Goal: Information Seeking & Learning: Learn about a topic

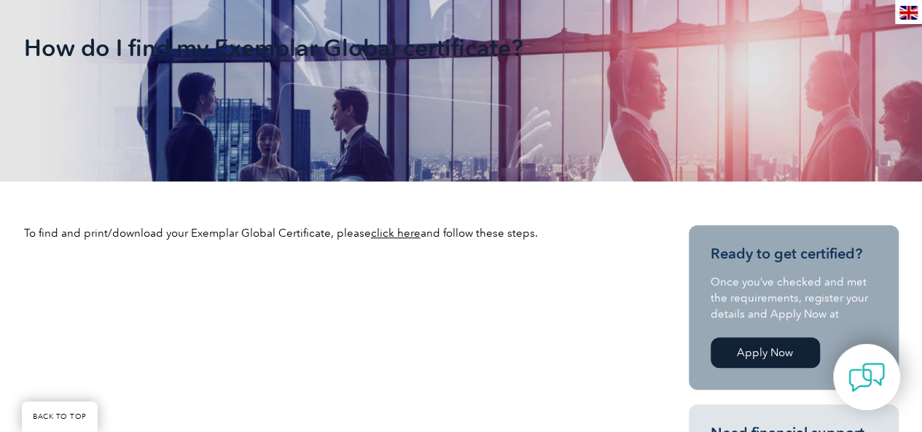
scroll to position [292, 0]
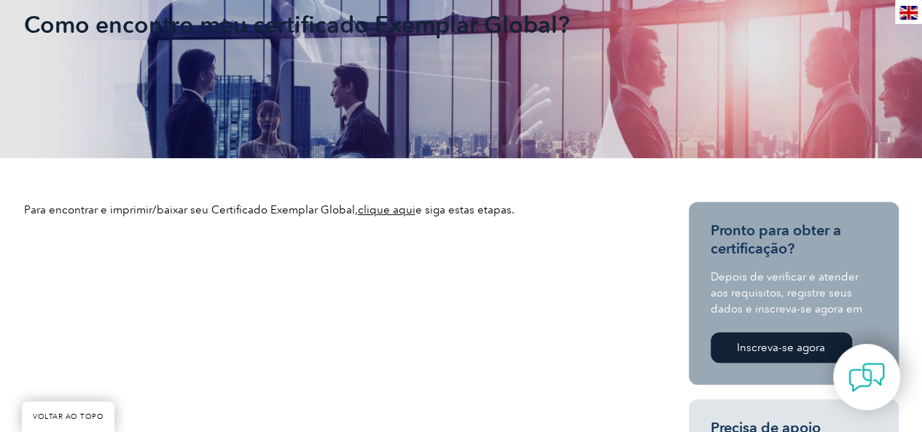
click at [390, 206] on font "clique aqui" at bounding box center [387, 209] width 58 height 13
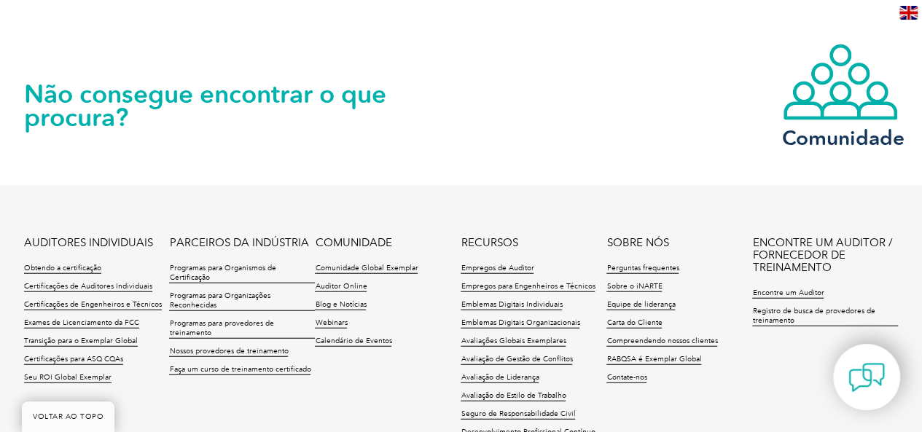
scroll to position [1677, 0]
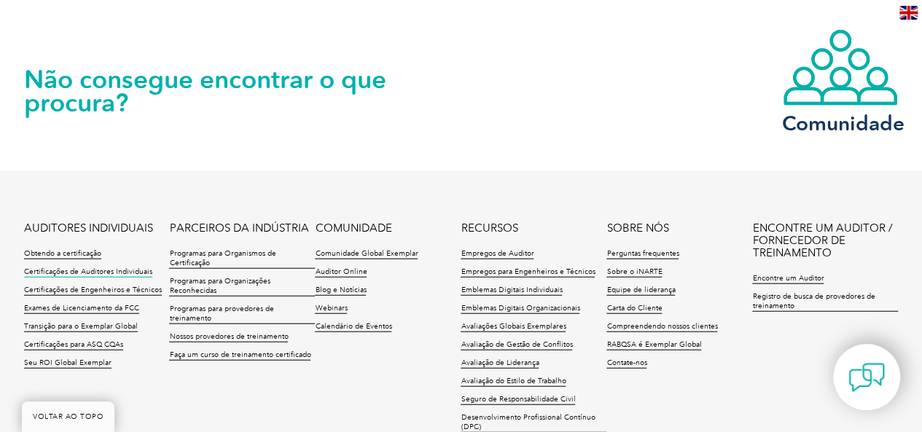
click at [121, 268] on font "Certificações de Auditores Individuais" at bounding box center [88, 272] width 128 height 9
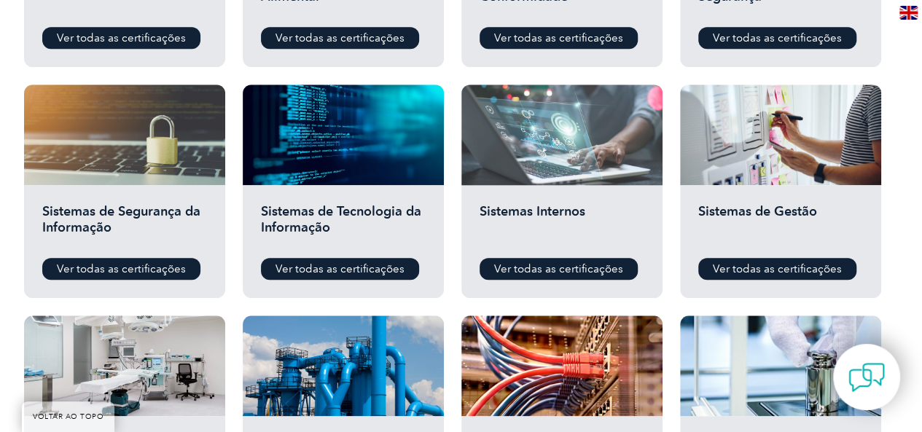
scroll to position [729, 0]
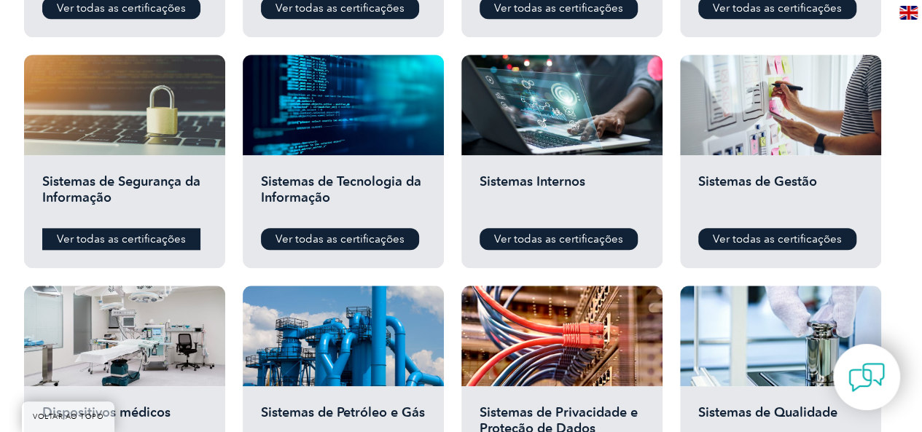
click at [86, 234] on font "Ver todas as certificações" at bounding box center [121, 239] width 129 height 13
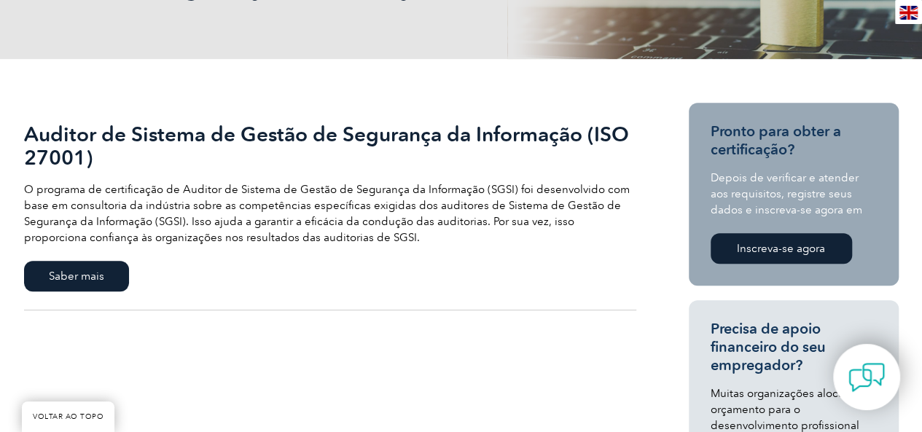
scroll to position [292, 0]
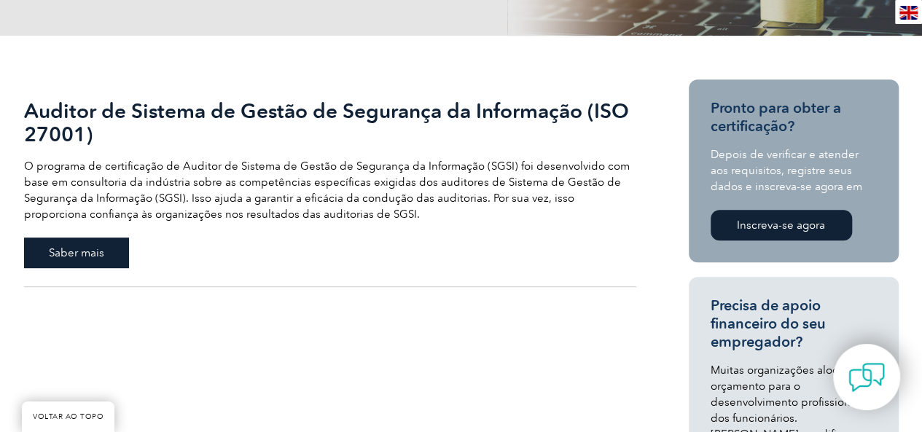
click at [55, 257] on font "Saber mais" at bounding box center [76, 252] width 55 height 13
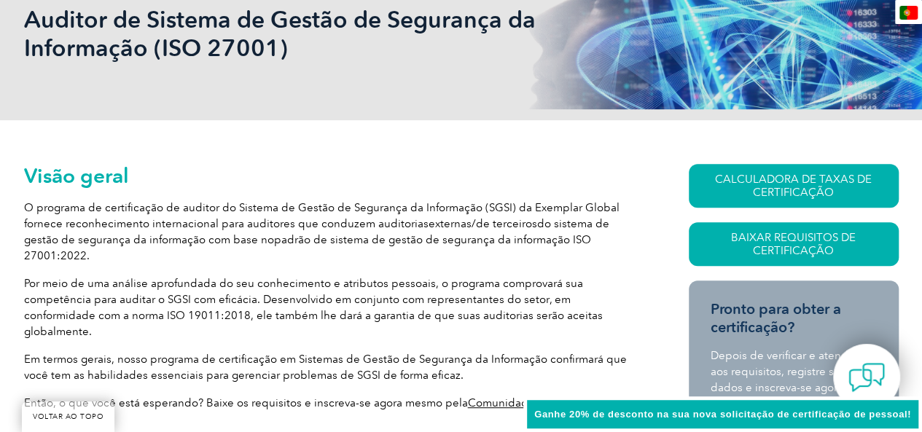
scroll to position [258, 0]
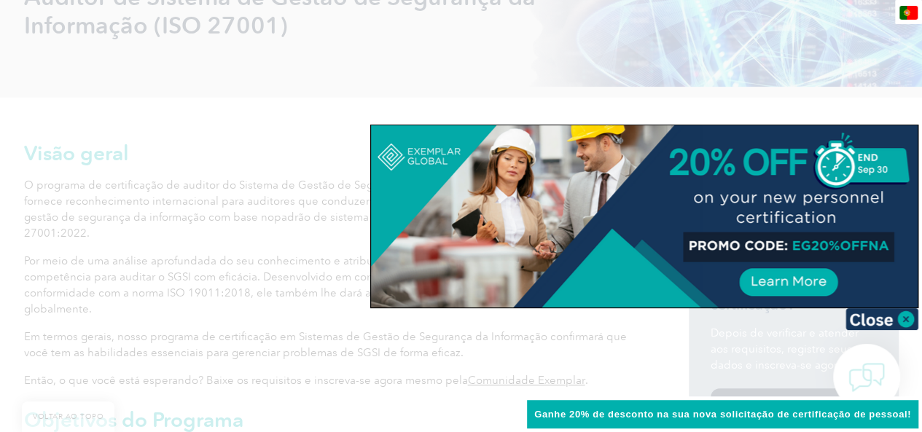
click at [799, 241] on div at bounding box center [644, 216] width 547 height 182
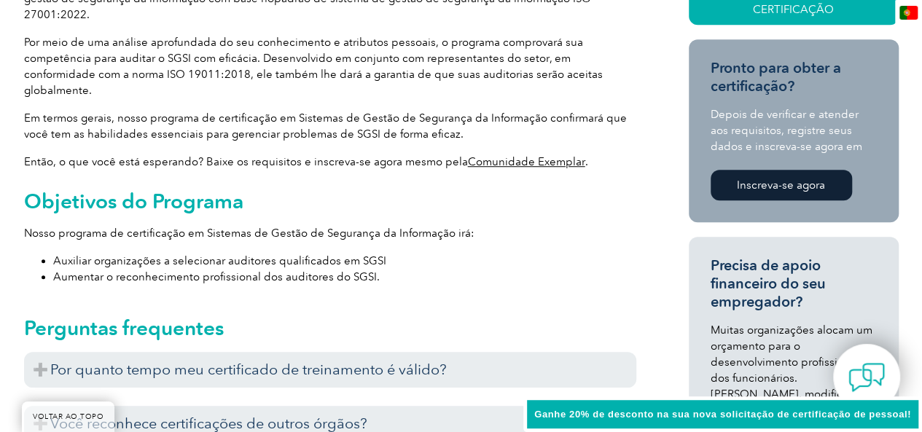
scroll to position [550, 0]
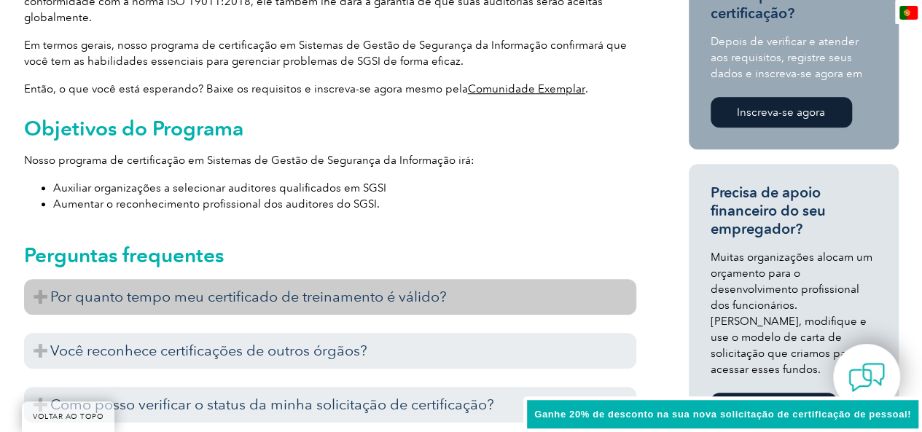
click at [477, 279] on h3 "Por quanto tempo meu certificado de treinamento é válido?" at bounding box center [330, 297] width 612 height 36
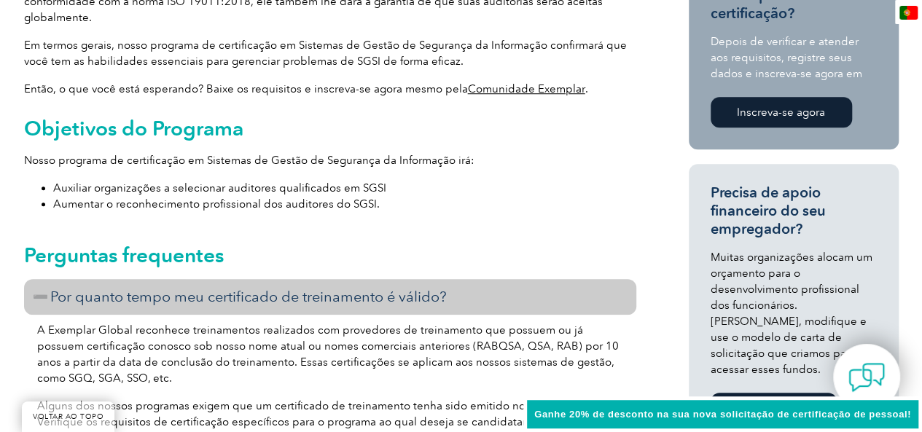
click at [477, 279] on h3 "Por quanto tempo meu certificado de treinamento é válido?" at bounding box center [330, 297] width 612 height 36
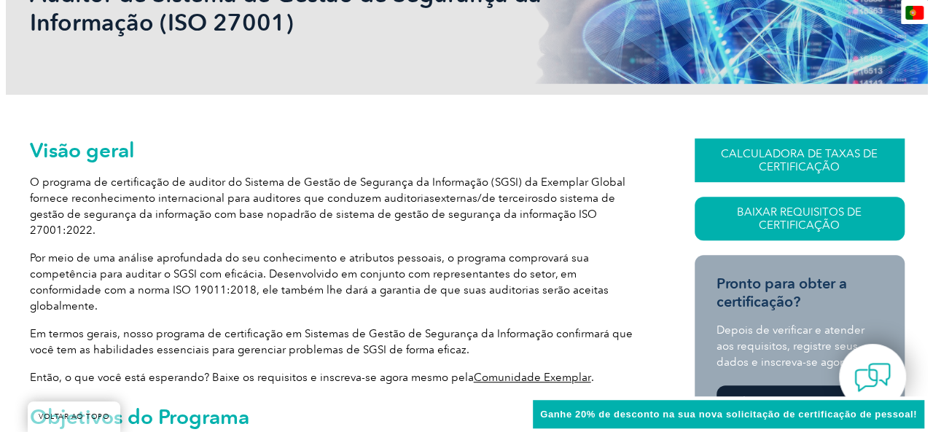
scroll to position [258, 0]
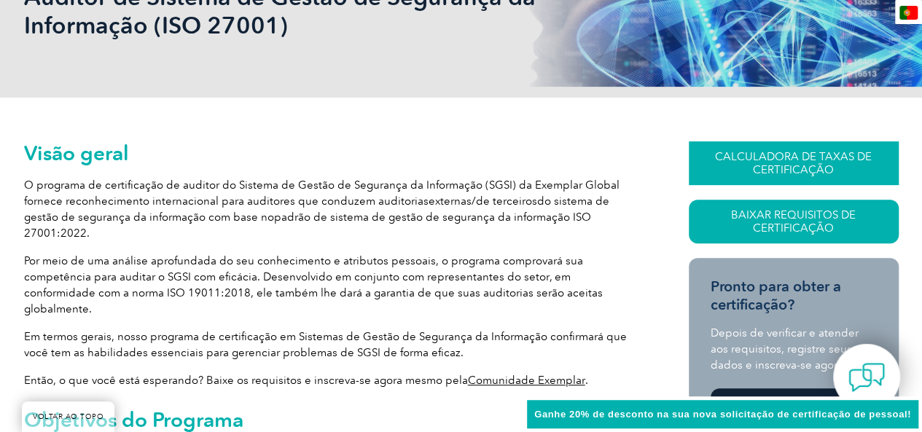
click at [819, 155] on font "CALCULADORA DE TAXAS DE CERTIFICAÇÃO" at bounding box center [793, 163] width 157 height 26
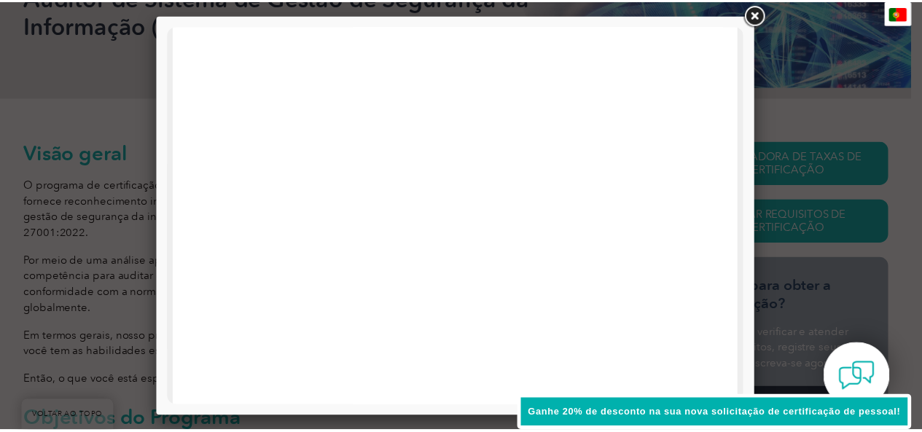
scroll to position [0, 0]
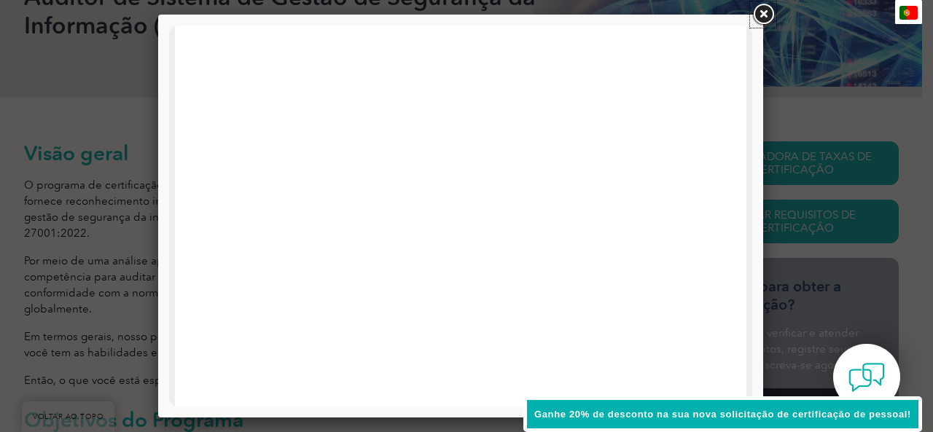
drag, startPoint x: 765, startPoint y: 16, endPoint x: 753, endPoint y: 71, distance: 56.8
click at [765, 17] on link at bounding box center [763, 14] width 26 height 26
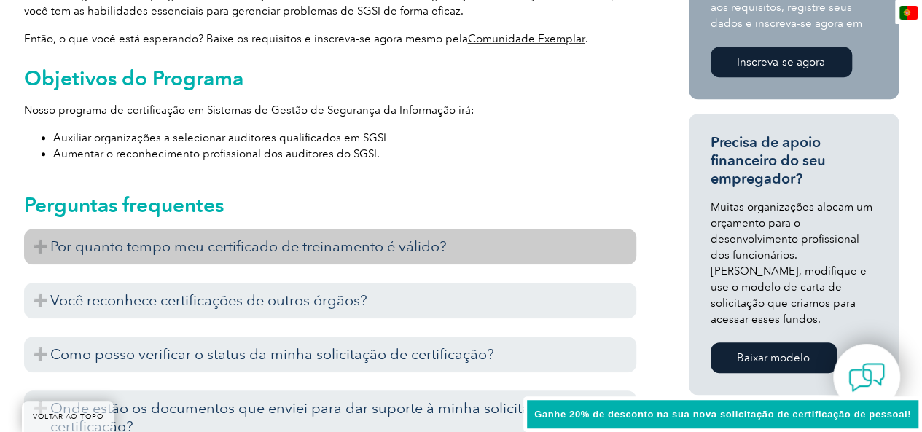
scroll to position [623, 0]
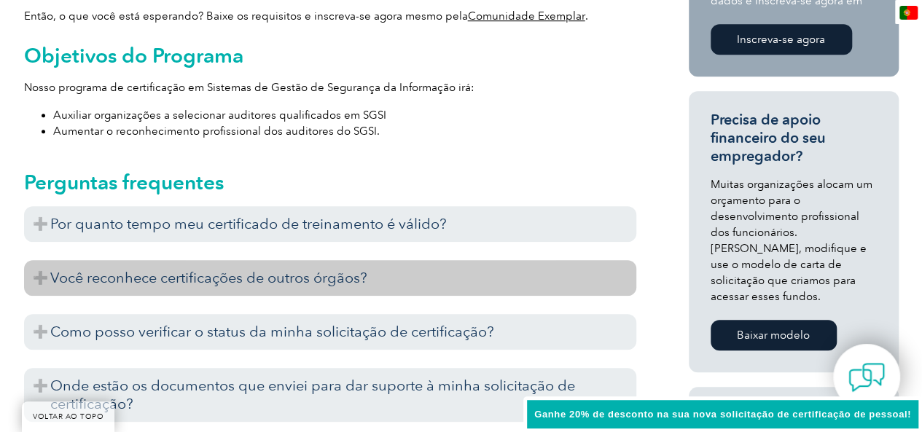
click at [204, 269] on font "Você reconhece certificações de outros órgãos?" at bounding box center [208, 277] width 317 height 17
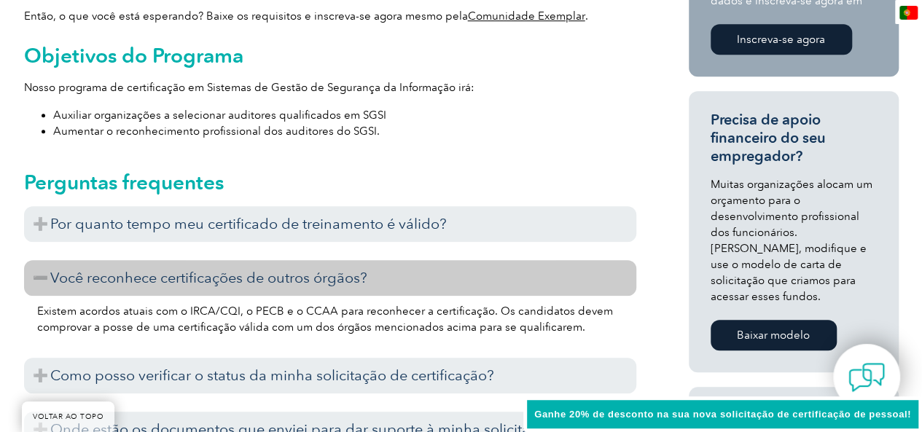
drag, startPoint x: 209, startPoint y: 243, endPoint x: 153, endPoint y: 251, distance: 56.8
click at [153, 269] on font "Você reconhece certificações de outros órgãos?" at bounding box center [208, 277] width 317 height 17
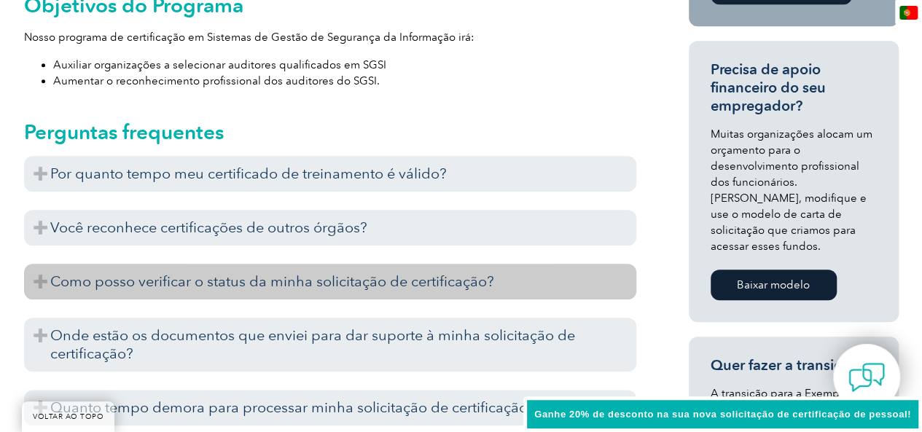
scroll to position [695, 0]
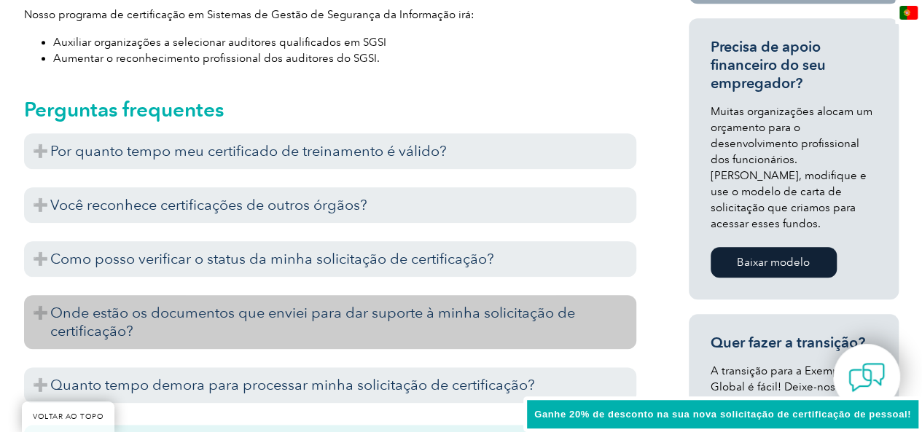
click at [190, 295] on h3 "Onde estão os documentos que enviei para dar suporte à minha solicitação de cer…" at bounding box center [330, 322] width 612 height 54
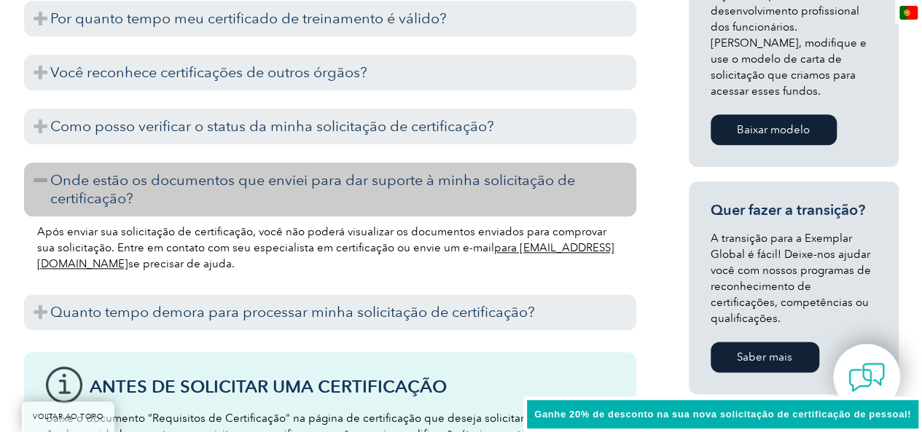
scroll to position [841, 0]
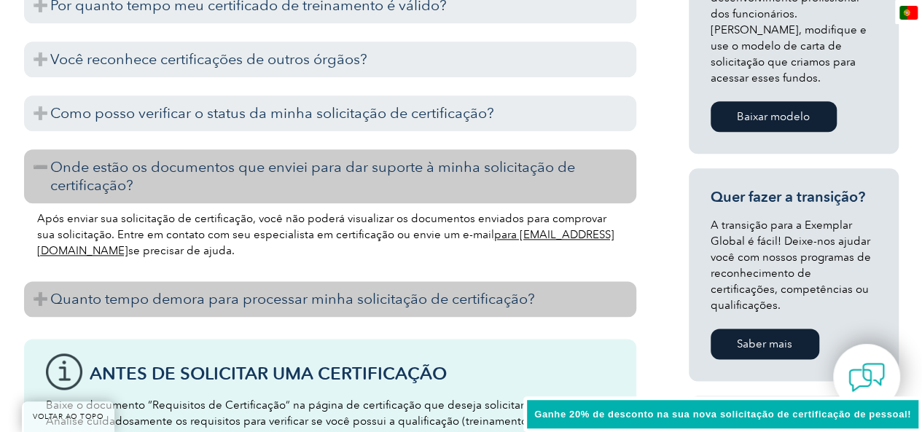
click at [322, 281] on h3 "Quanto tempo demora para processar minha solicitação de certificação?" at bounding box center [330, 299] width 612 height 36
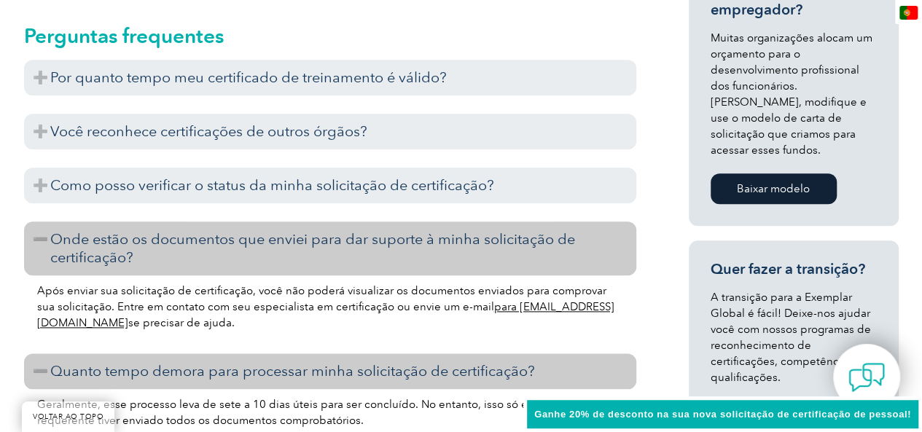
scroll to position [768, 0]
click at [280, 222] on h3 "Onde estão os documentos que enviei para dar suporte à minha solicitação de cer…" at bounding box center [330, 249] width 612 height 54
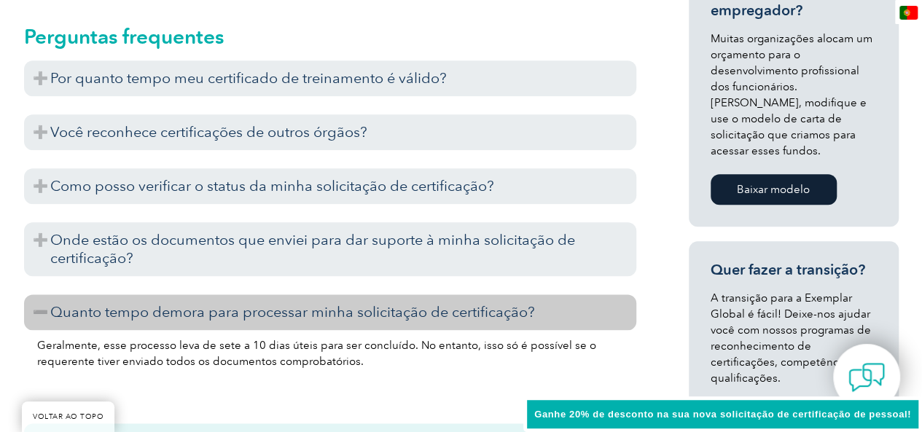
click at [269, 303] on font "Quanto tempo demora para processar minha solicitação de certificação?" at bounding box center [292, 311] width 485 height 17
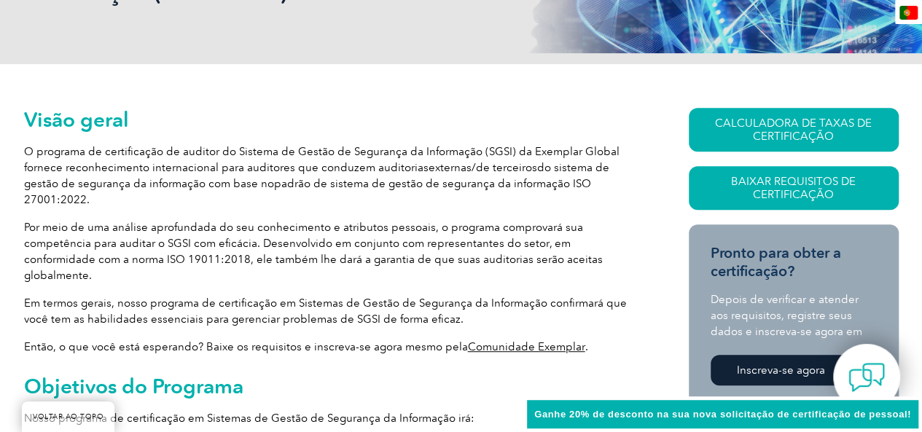
scroll to position [0, 0]
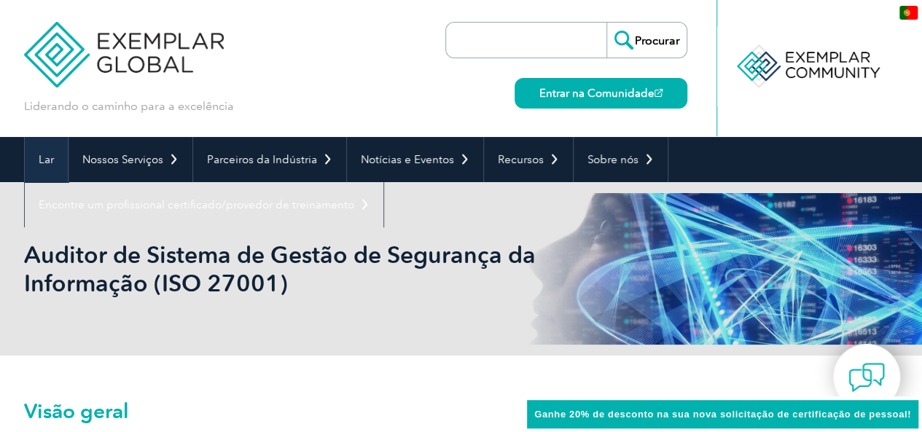
click at [51, 160] on font "Lar" at bounding box center [46, 159] width 15 height 13
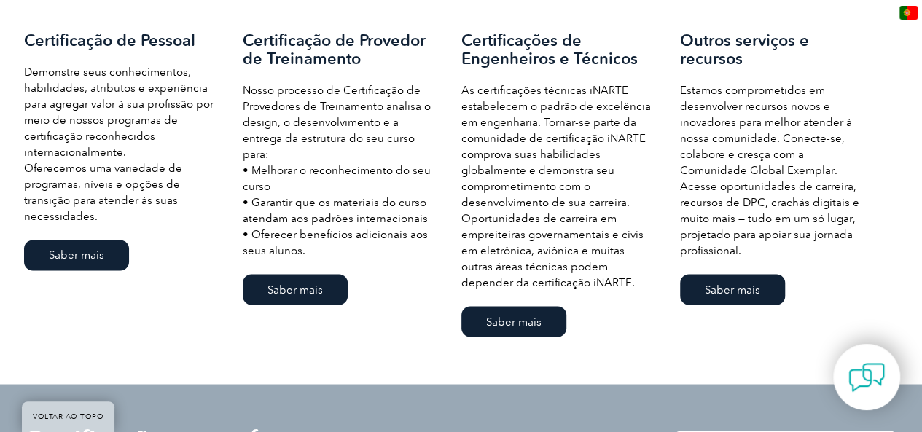
scroll to position [658, 0]
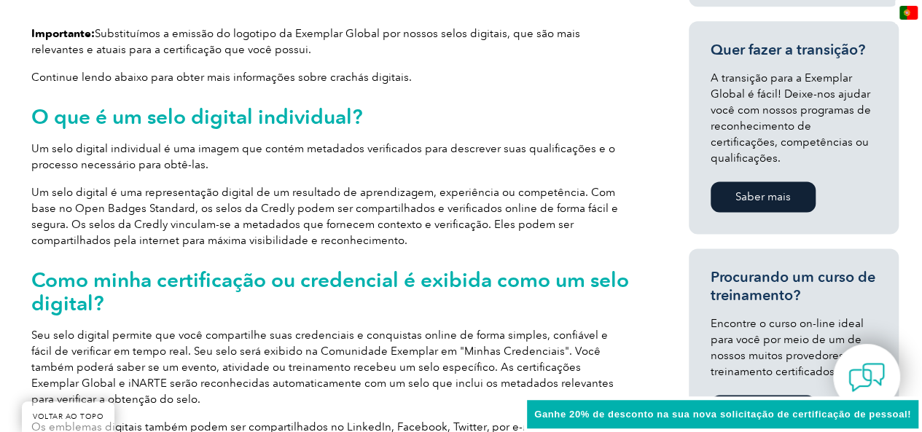
scroll to position [942, 0]
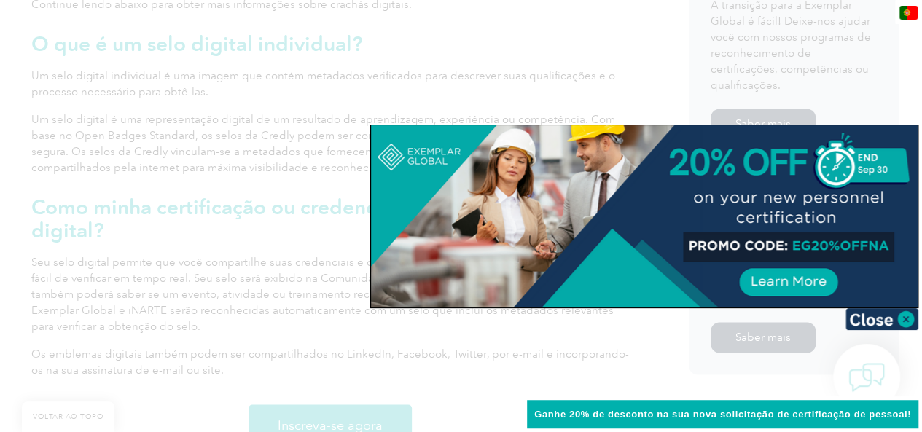
click at [861, 90] on div at bounding box center [461, 216] width 922 height 432
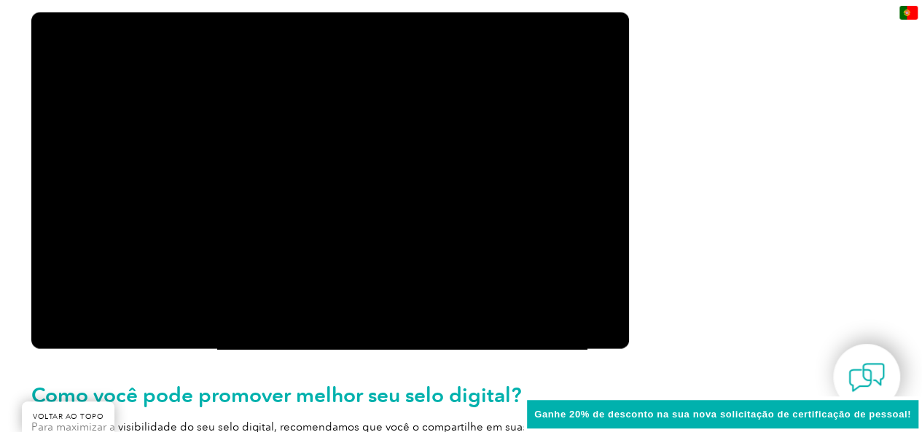
scroll to position [1671, 0]
